Goal: Information Seeking & Learning: Check status

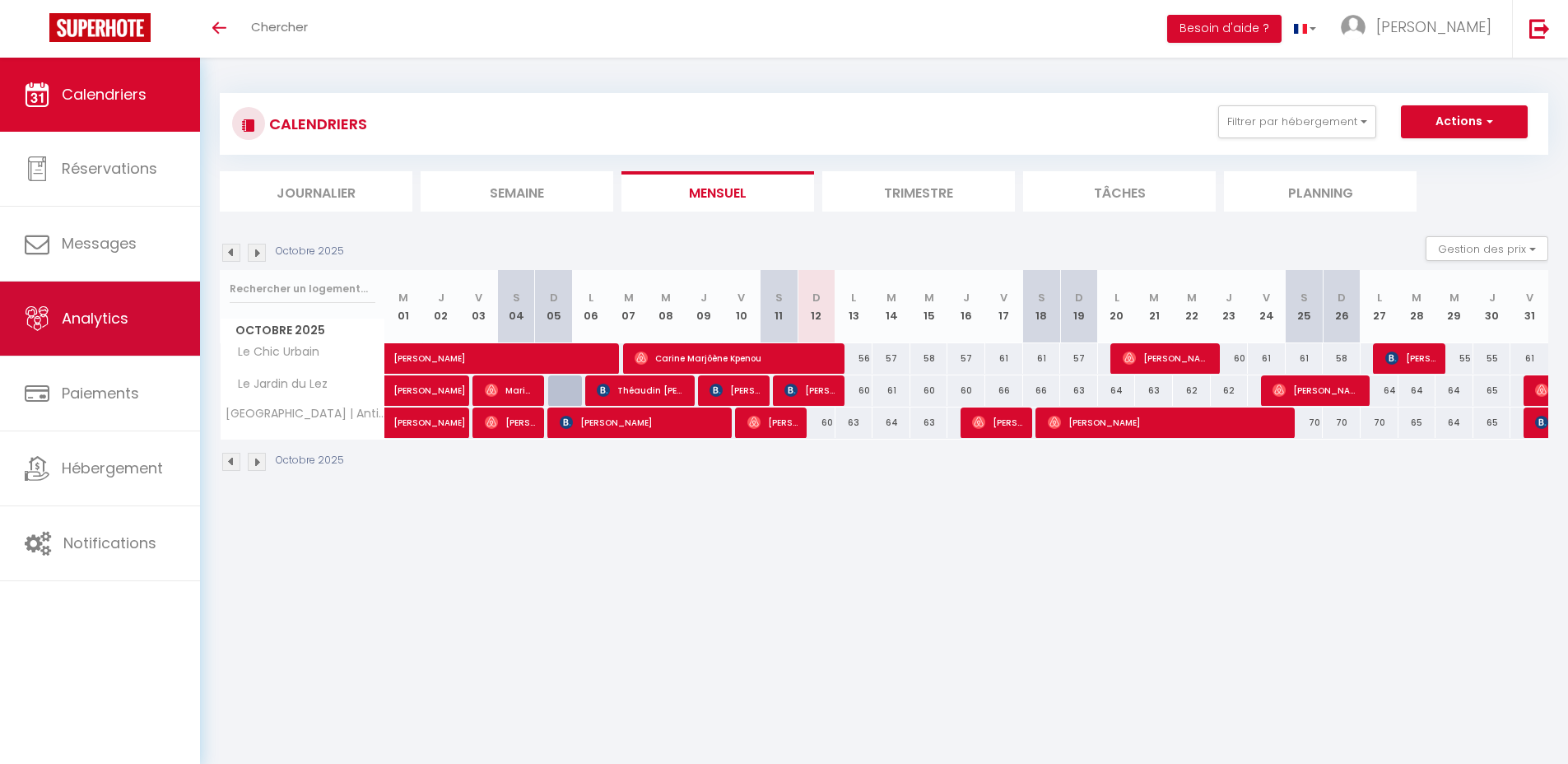
click at [123, 316] on span "Analytics" at bounding box center [94, 318] width 67 height 20
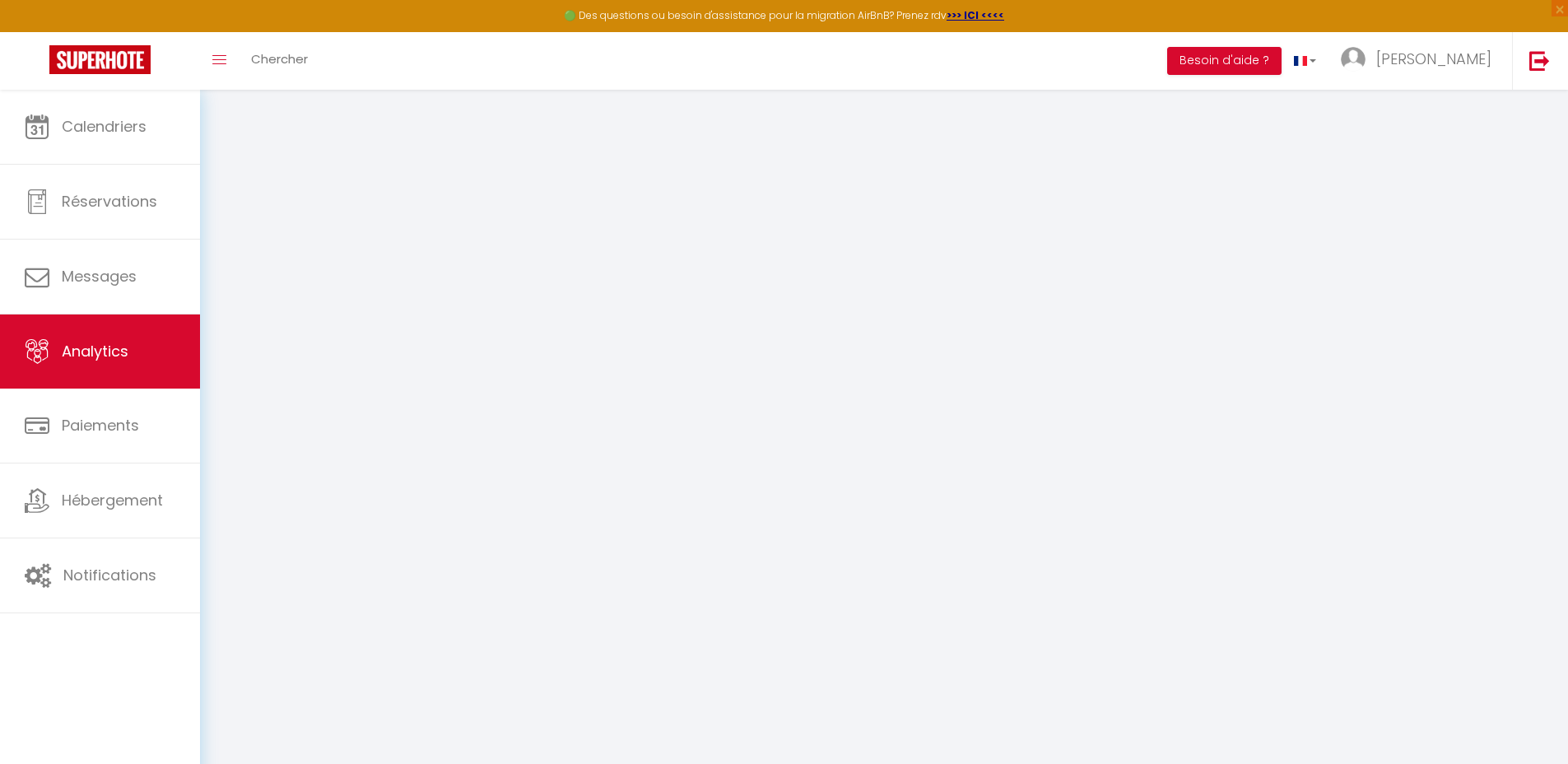
select select "2025"
select select "10"
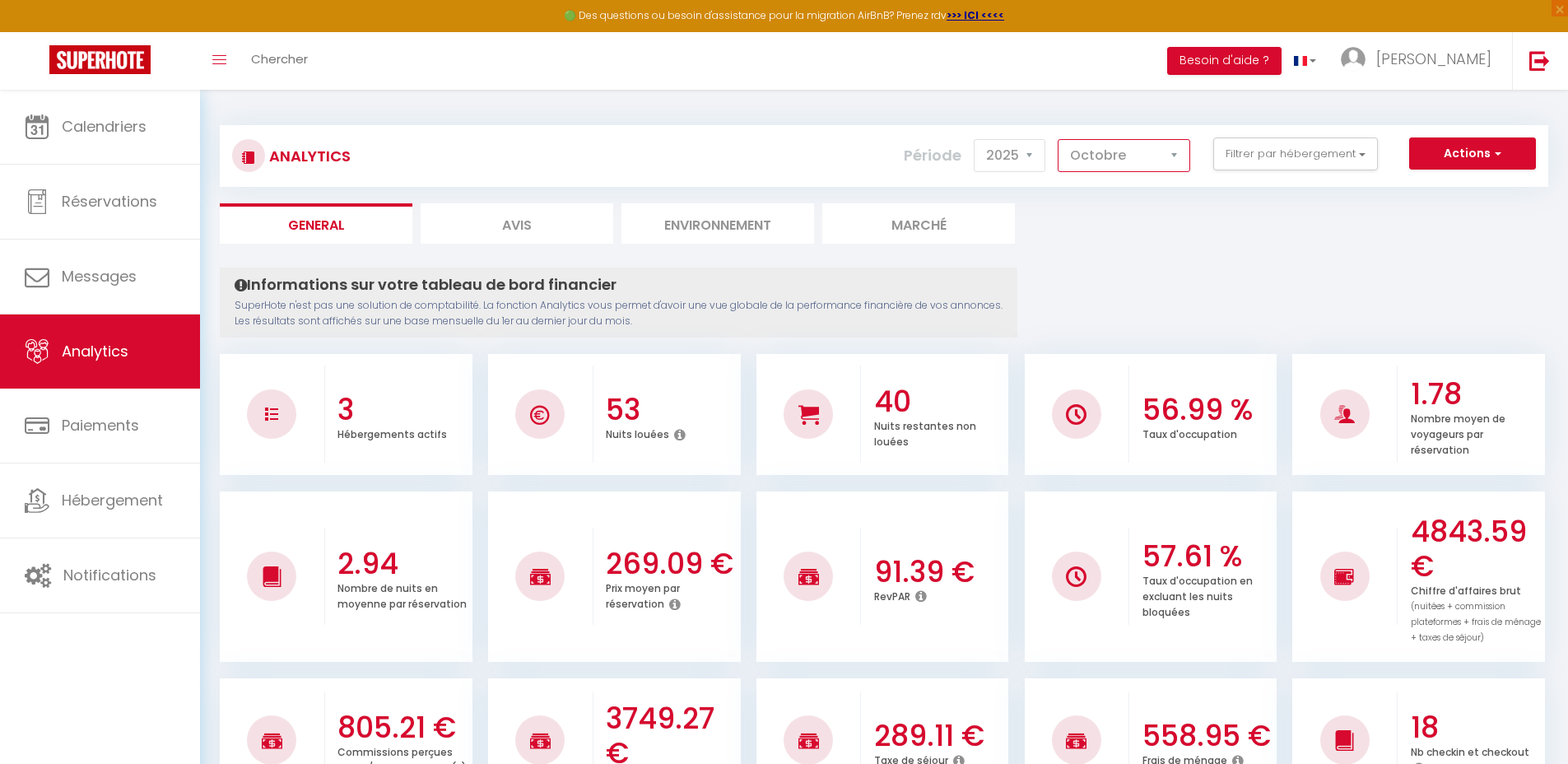
click at [1143, 160] on select "[PERSON_NAME] Mars [PERSON_NAME] Juin Juillet Août Septembre Octobre Novembre D…" at bounding box center [1124, 156] width 133 height 33
click at [1253, 156] on button "Filtrer par hébergement" at bounding box center [1296, 154] width 165 height 33
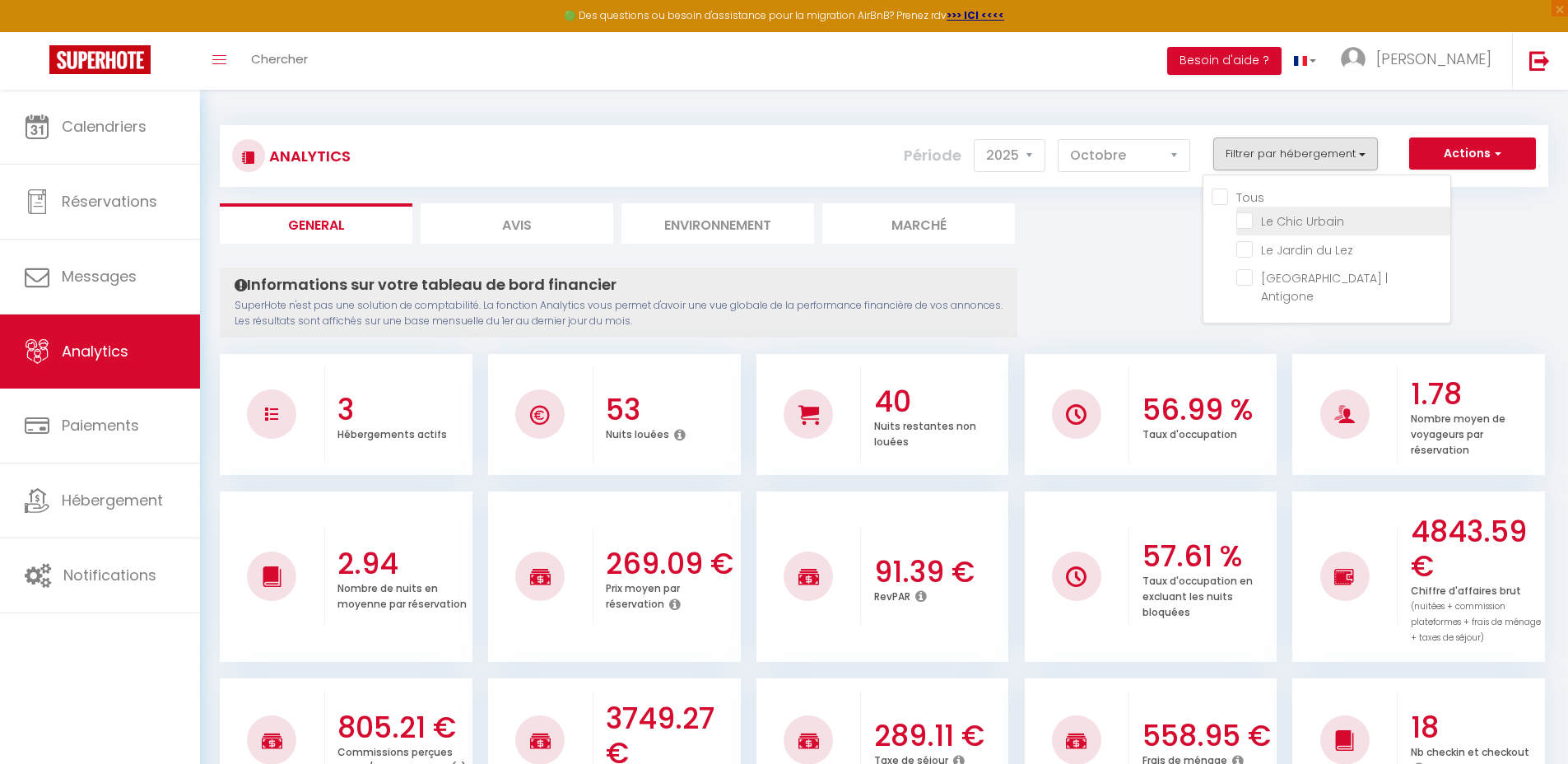
click at [1250, 224] on Urbain "checkbox" at bounding box center [1343, 220] width 214 height 17
checkbox Urbain "true"
checkbox Lez "false"
checkbox Antigone "false"
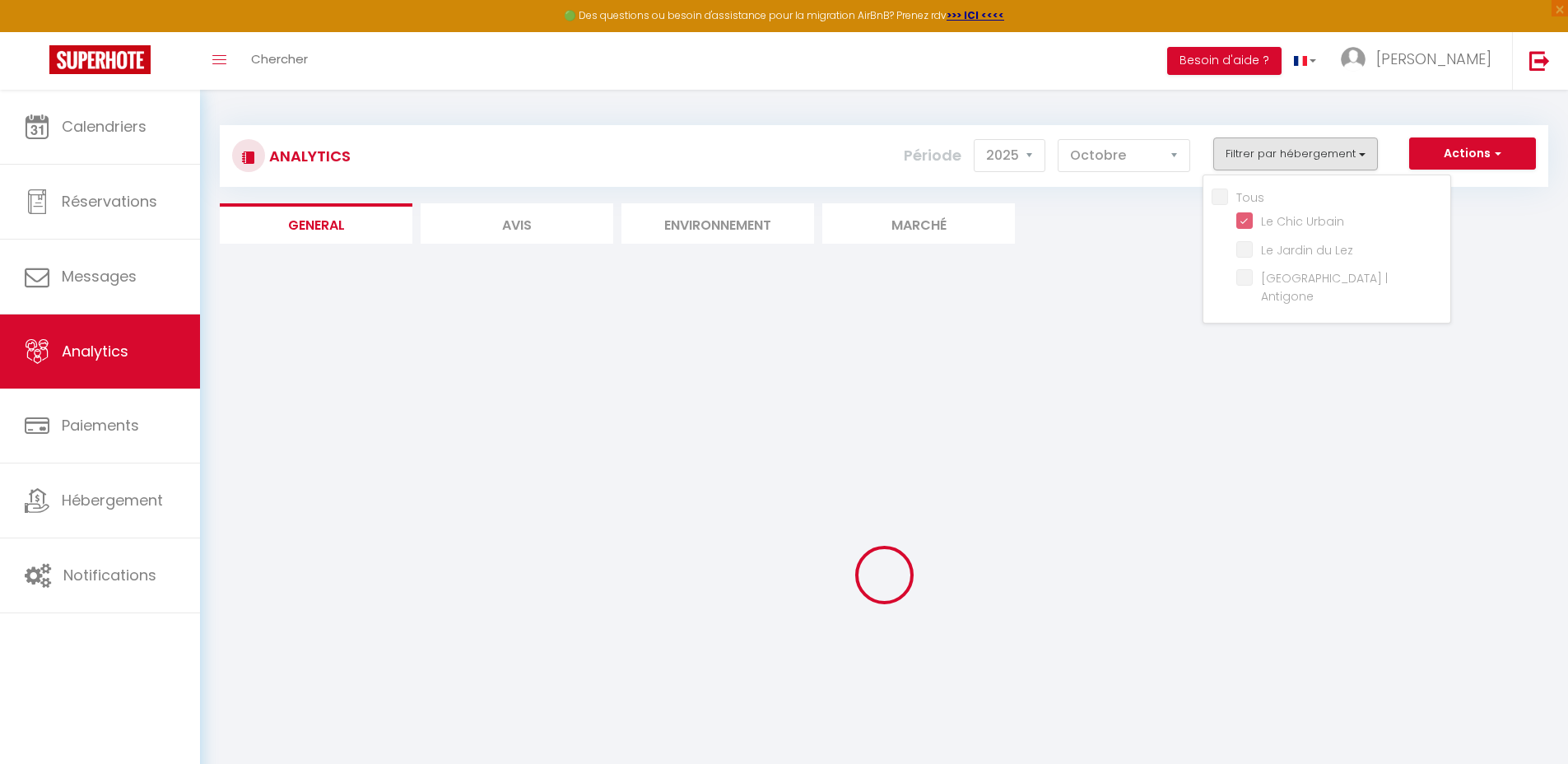
checkbox Lez "false"
checkbox Antigone "false"
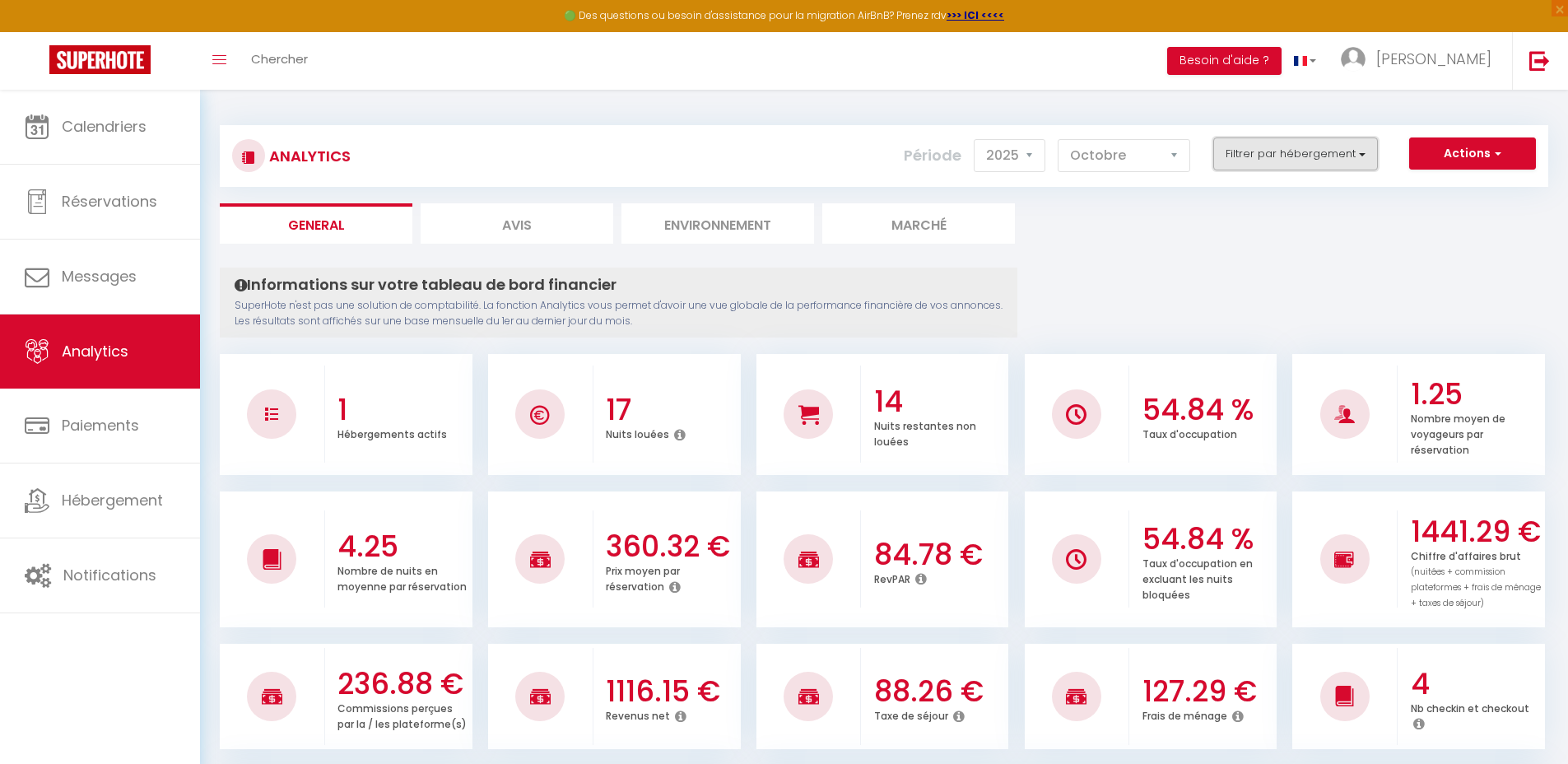
click at [1331, 147] on button "Filtrer par hébergement" at bounding box center [1296, 154] width 165 height 33
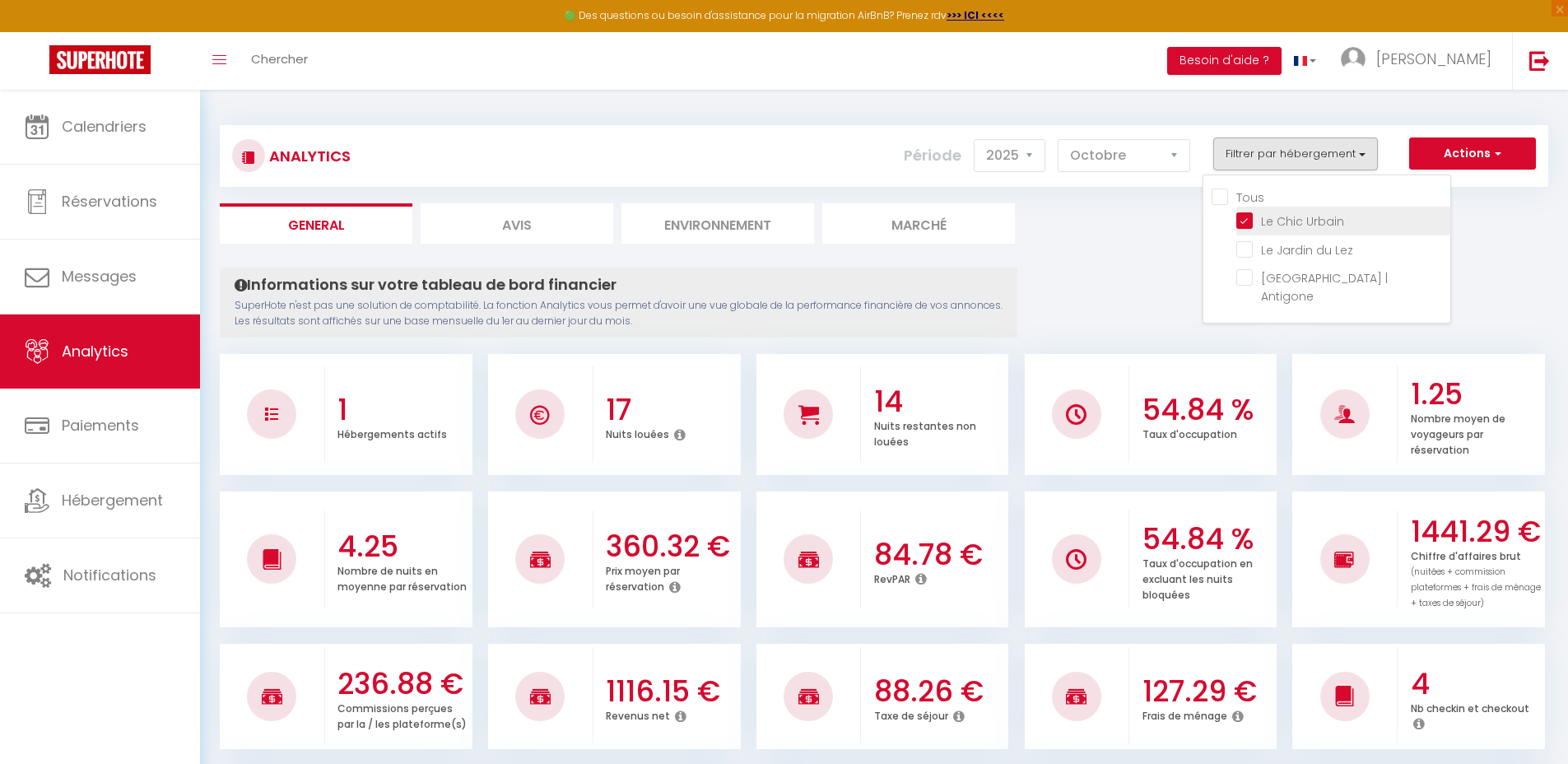
click at [1250, 224] on Urbain "checkbox" at bounding box center [1343, 220] width 214 height 17
checkbox Urbain "false"
checkbox Lez "false"
checkbox Antigone "false"
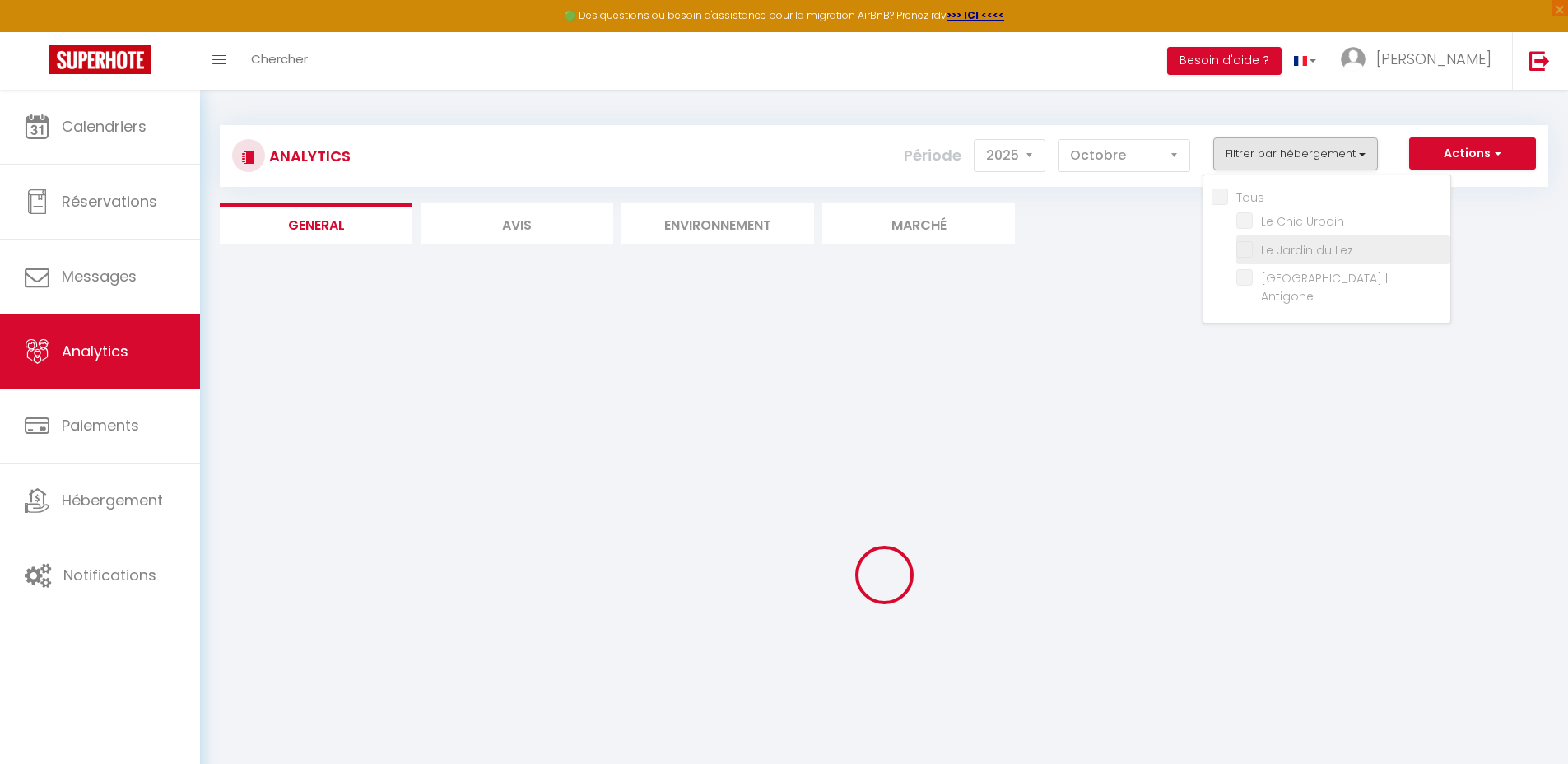
checkbox Lez "false"
checkbox Antigone "false"
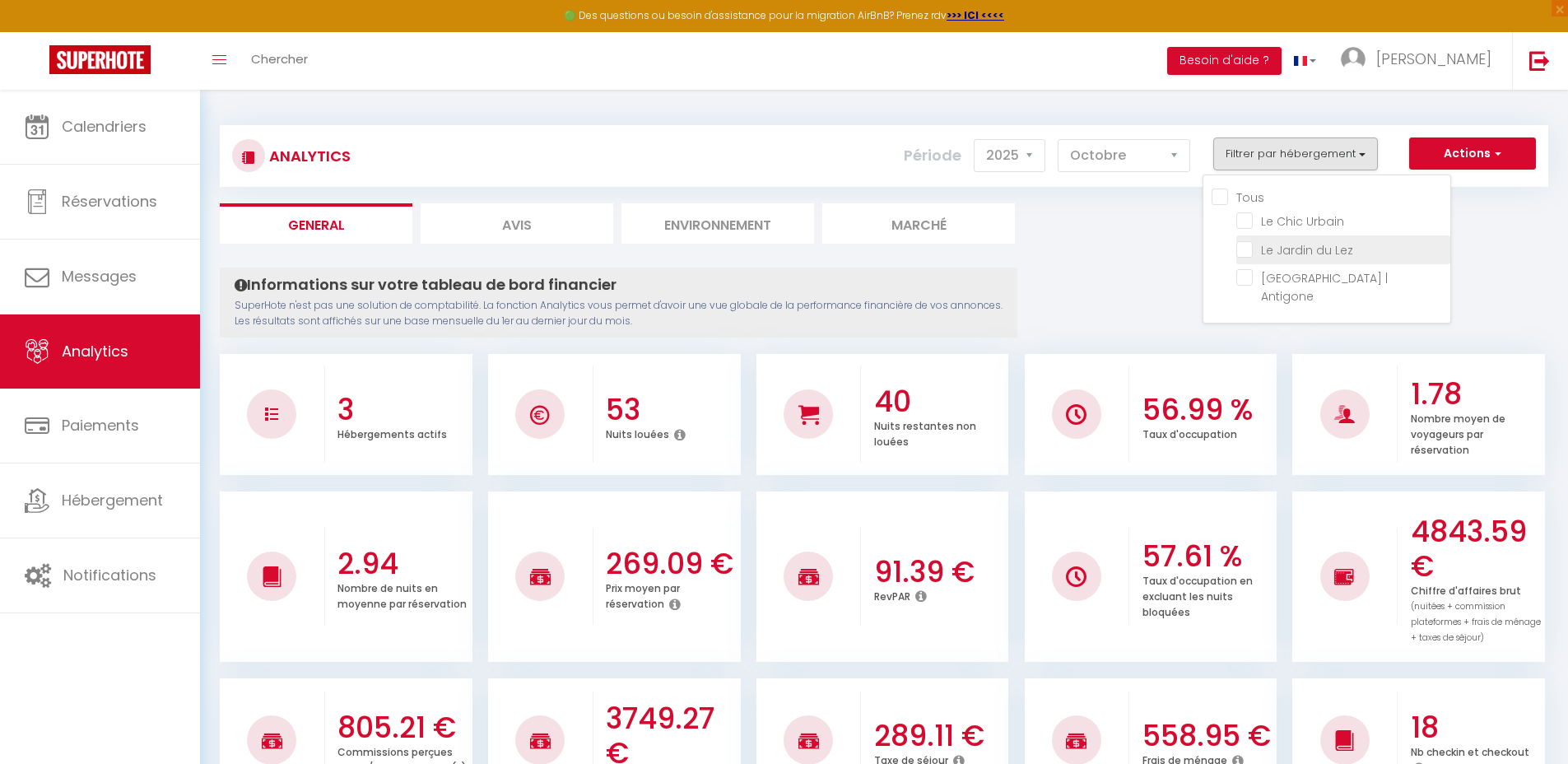
click at [1242, 253] on Lez "checkbox" at bounding box center [1343, 249] width 214 height 17
checkbox Lez "true"
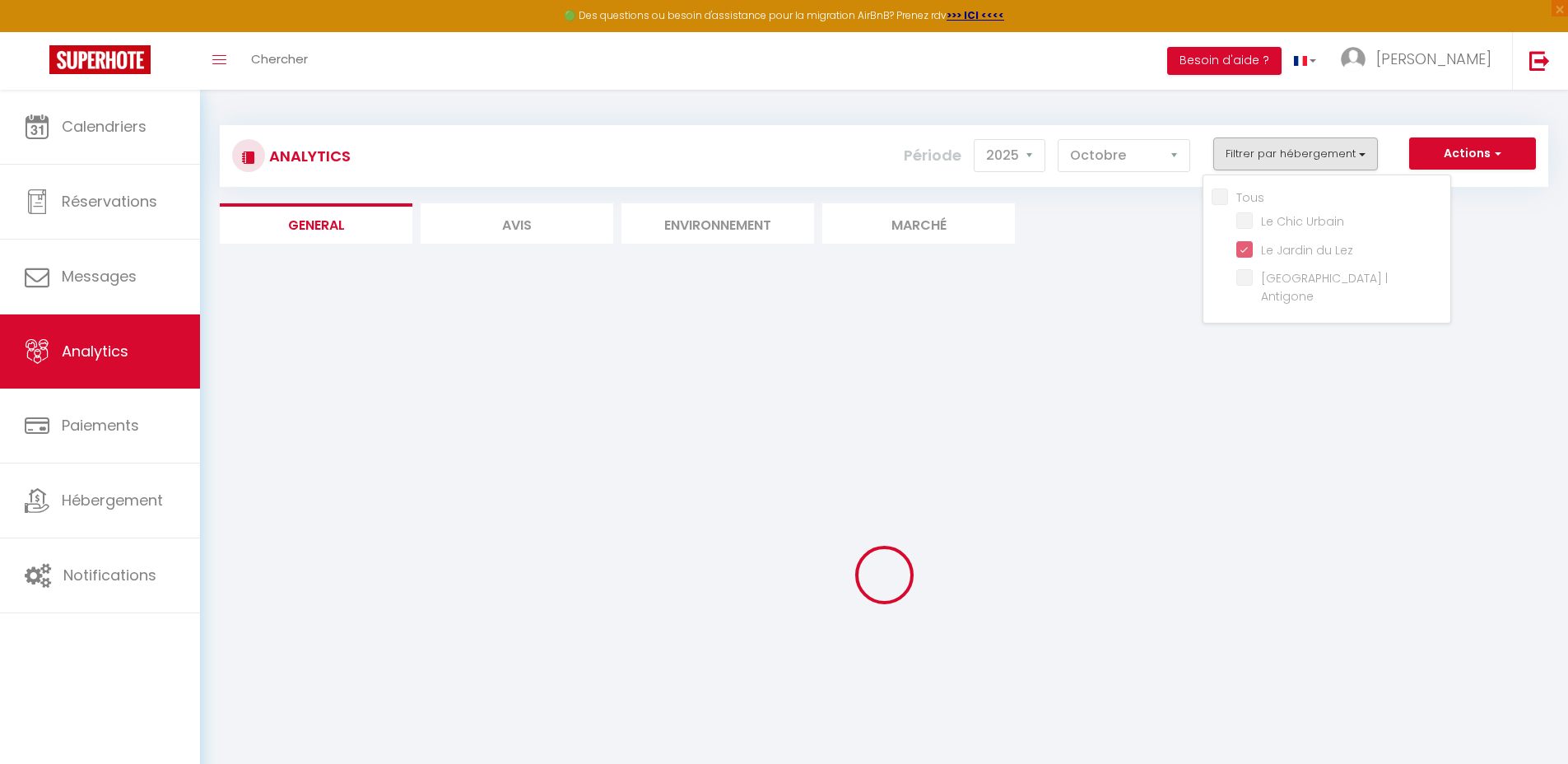
checkbox Antigone "false"
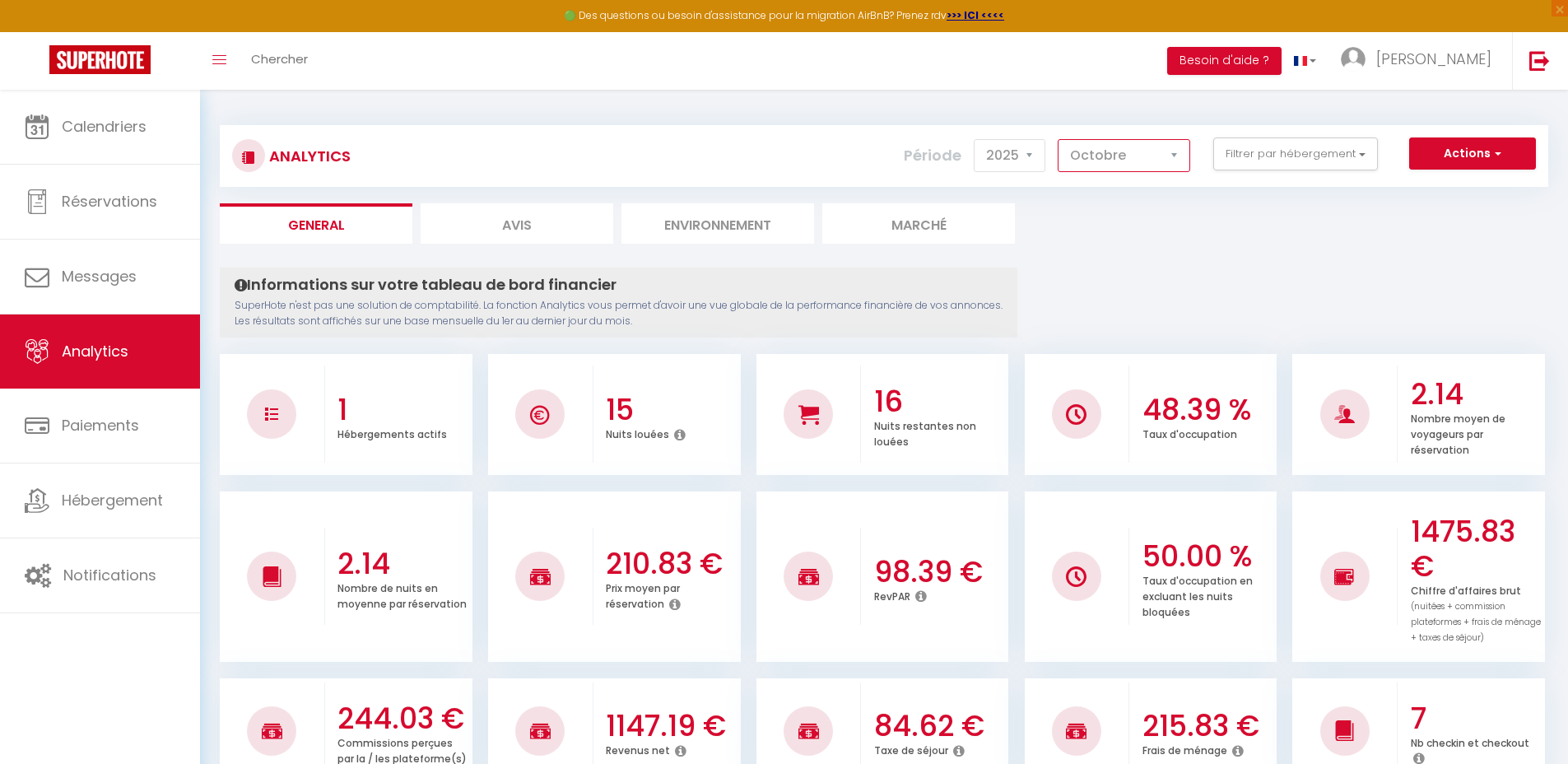
click at [1178, 162] on select "[PERSON_NAME] Mars [PERSON_NAME] Juin Juillet Août Septembre Octobre Novembre D…" at bounding box center [1124, 156] width 133 height 33
click at [1152, 153] on select "[PERSON_NAME] Mars [PERSON_NAME] Juin Juillet Août Septembre Octobre Novembre D…" at bounding box center [1124, 156] width 133 height 33
click at [1278, 153] on button "Filtrer par hébergement" at bounding box center [1296, 154] width 165 height 33
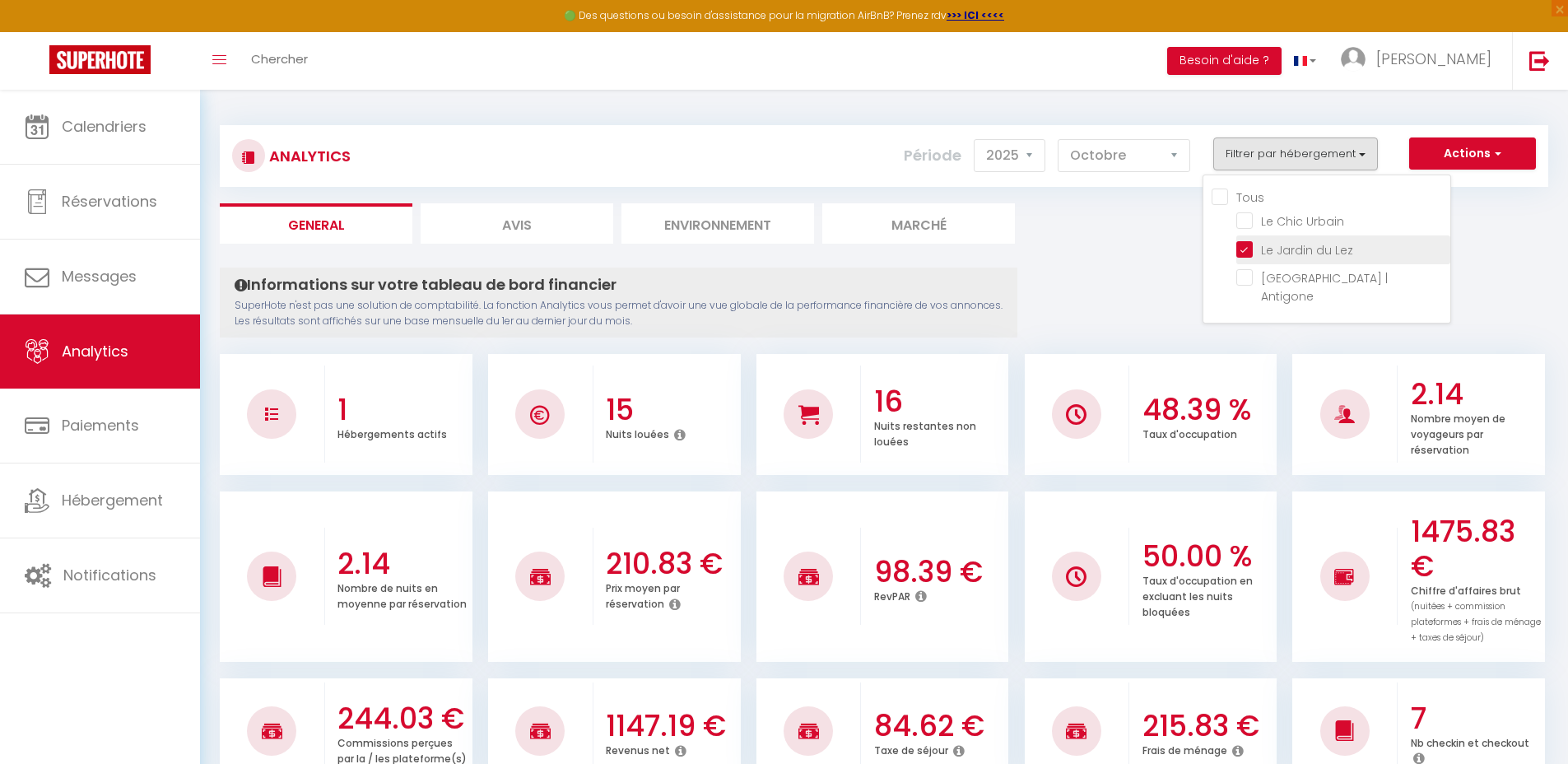
click at [1245, 253] on Lez "checkbox" at bounding box center [1343, 249] width 214 height 17
checkbox Lez "false"
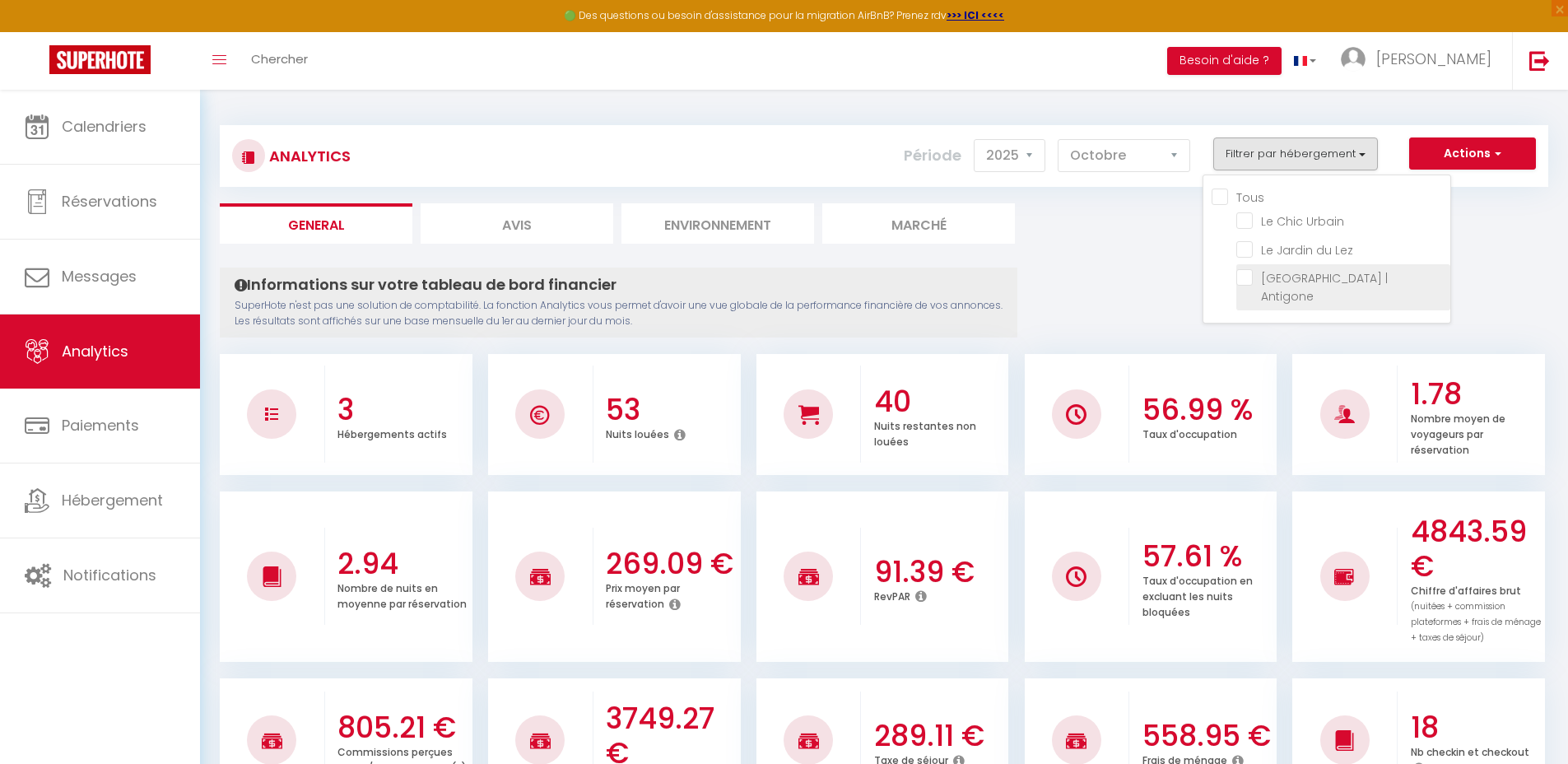
click at [1245, 282] on Antigone "checkbox" at bounding box center [1343, 278] width 214 height 17
checkbox Antigone "true"
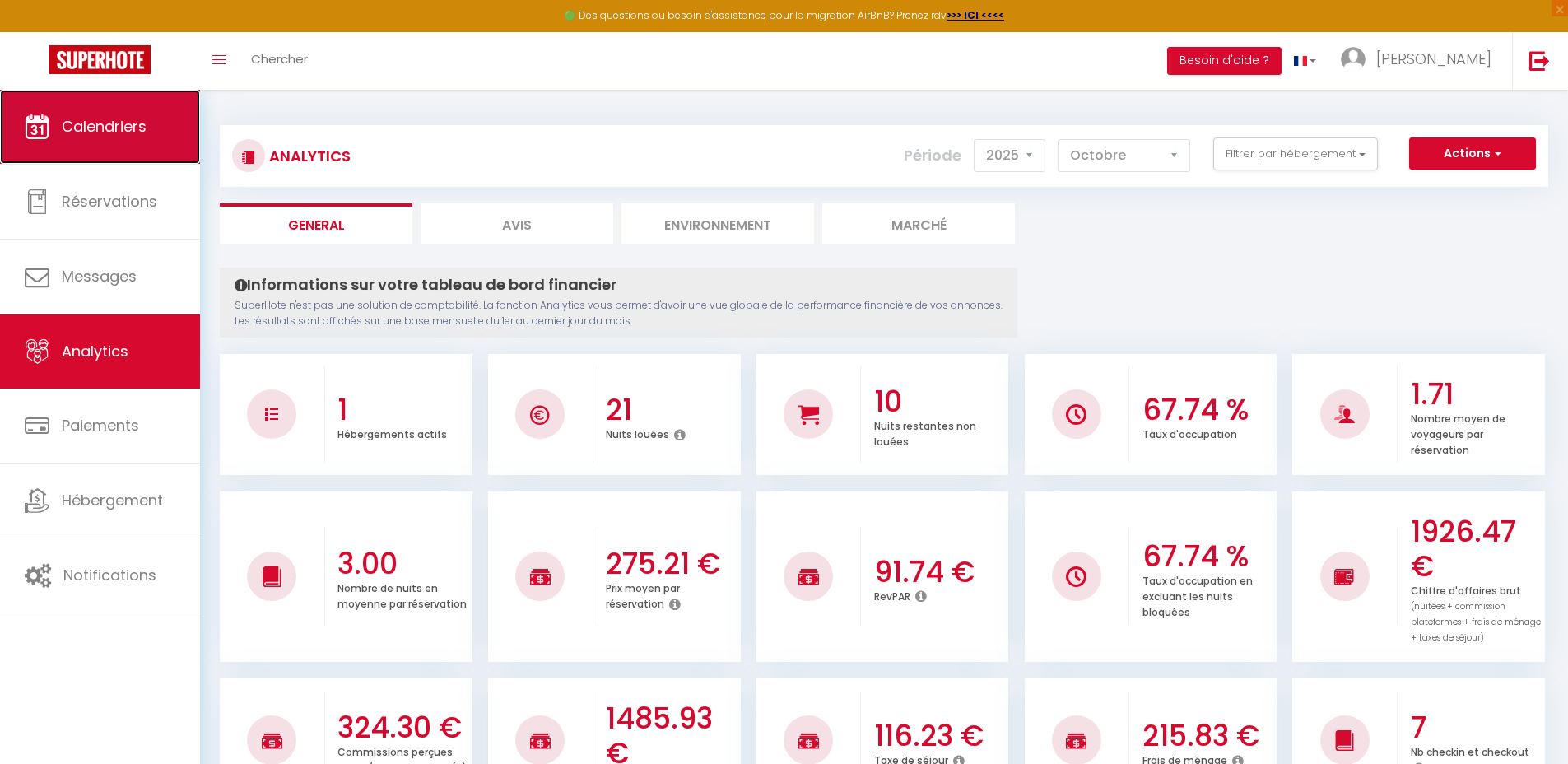
click at [97, 116] on span "Calendriers" at bounding box center [104, 127] width 84 height 20
